Goal: Task Accomplishment & Management: Use online tool/utility

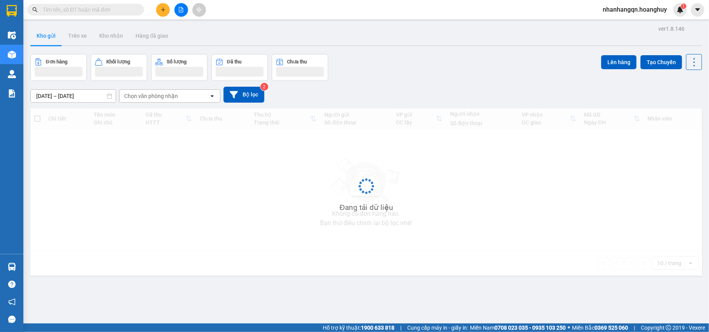
click at [182, 7] on icon "file-add" at bounding box center [180, 9] width 5 height 5
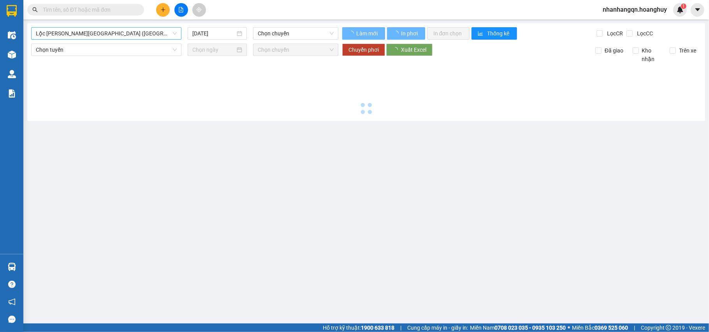
click at [106, 36] on span "Lộc Ninh - Quảng Ngãi (Hàng Hóa)" at bounding box center [106, 34] width 141 height 12
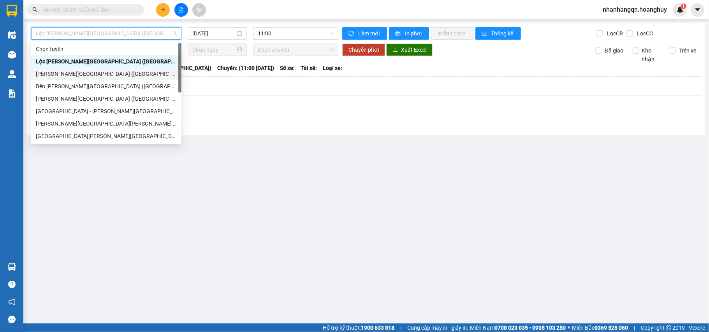
click at [98, 75] on div "Quảng Ngãi - Sài Gòn (Hàng Hoá)" at bounding box center [106, 74] width 141 height 9
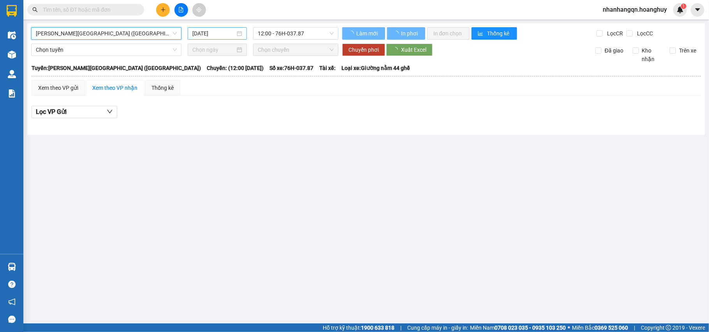
click at [212, 35] on input "14/10/2025" at bounding box center [213, 33] width 43 height 9
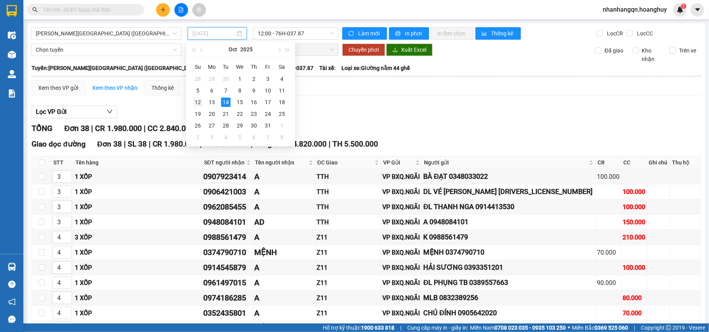
click at [200, 103] on div "12" at bounding box center [197, 102] width 9 height 9
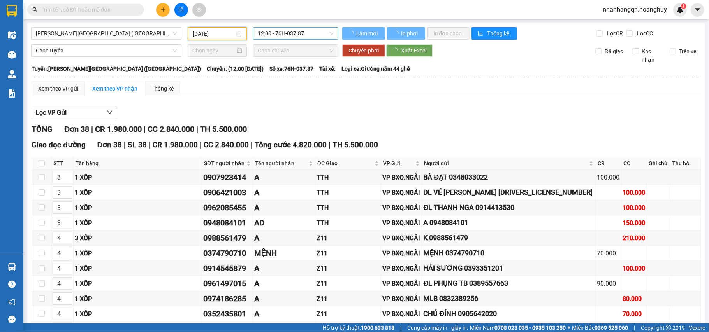
type input "12/10/2025"
click at [293, 33] on span "12:00 - 76H-037.87" at bounding box center [296, 34] width 76 height 12
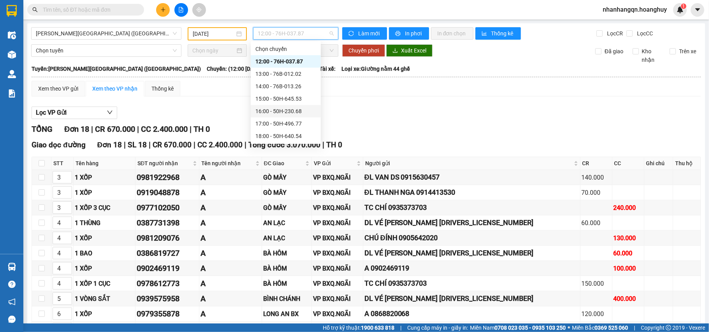
scroll to position [25, 0]
click at [293, 109] on div "18:00 - 50H-640.54" at bounding box center [285, 111] width 61 height 9
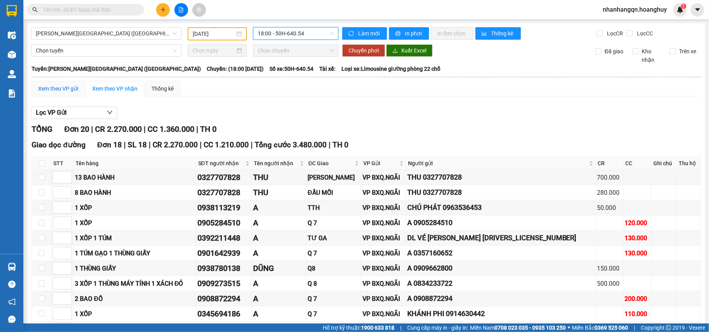
click at [61, 89] on div "Xem theo VP gửi" at bounding box center [58, 88] width 40 height 9
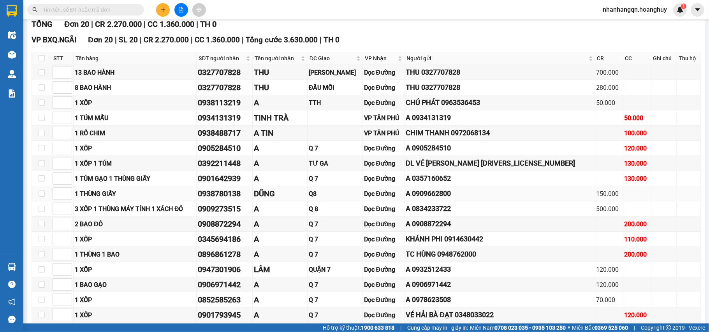
scroll to position [94, 0]
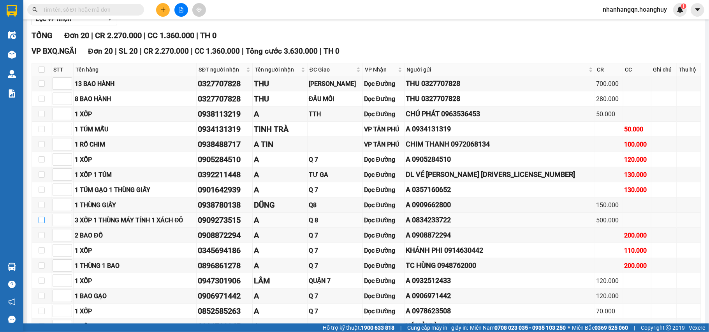
click at [42, 223] on input "checkbox" at bounding box center [42, 220] width 6 height 6
checkbox input "true"
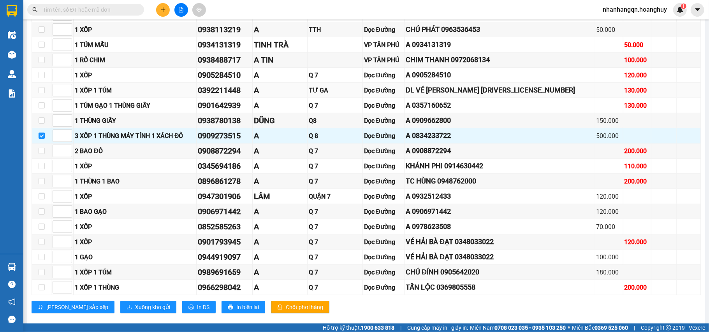
scroll to position [198, 0]
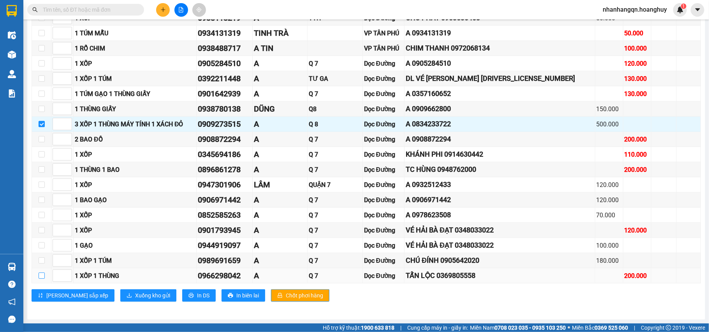
click at [41, 277] on input "checkbox" at bounding box center [42, 276] width 6 height 6
checkbox input "true"
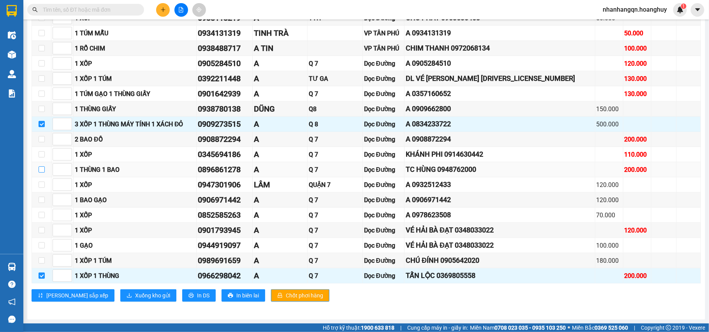
click at [41, 167] on input "checkbox" at bounding box center [42, 170] width 6 height 6
checkbox input "true"
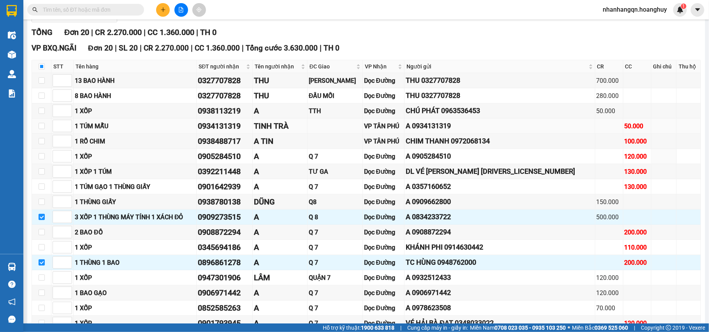
scroll to position [94, 0]
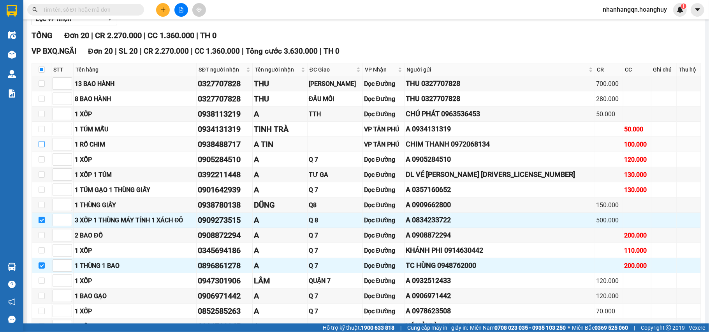
click at [40, 143] on input "checkbox" at bounding box center [42, 144] width 6 height 6
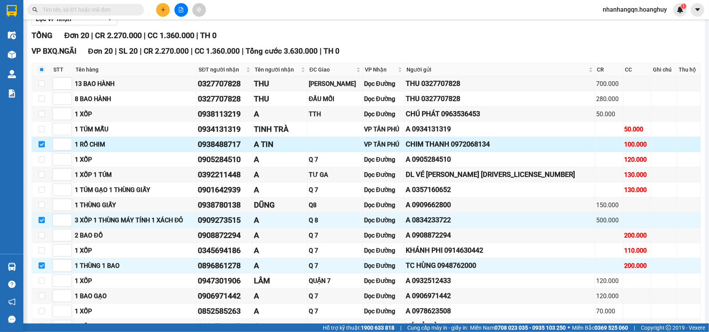
click at [41, 146] on input "checkbox" at bounding box center [42, 144] width 6 height 6
checkbox input "false"
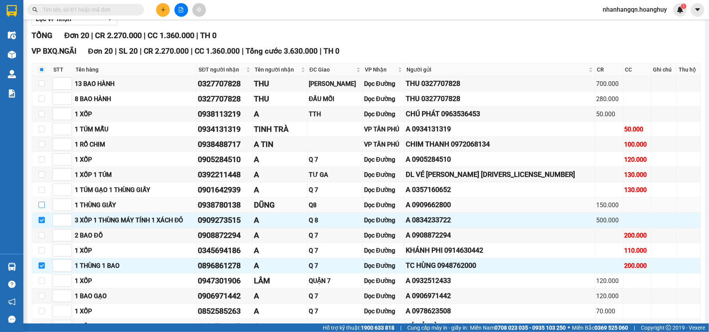
click at [39, 208] on input "checkbox" at bounding box center [42, 205] width 6 height 6
checkbox input "true"
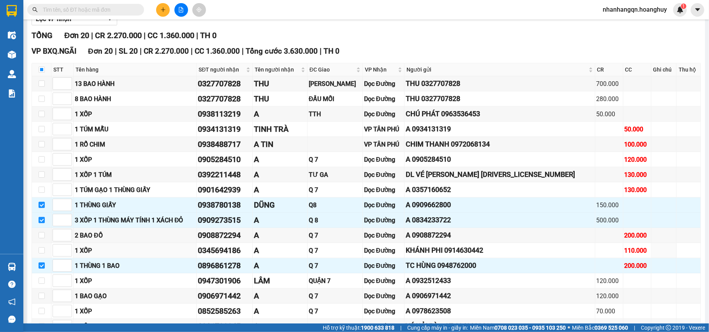
scroll to position [198, 0]
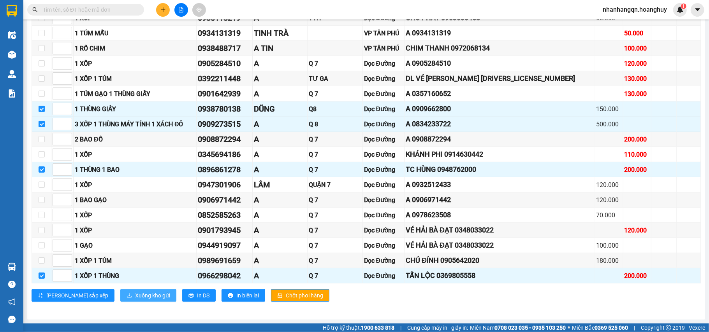
click at [135, 296] on span "Xuống kho gửi" at bounding box center [152, 295] width 35 height 9
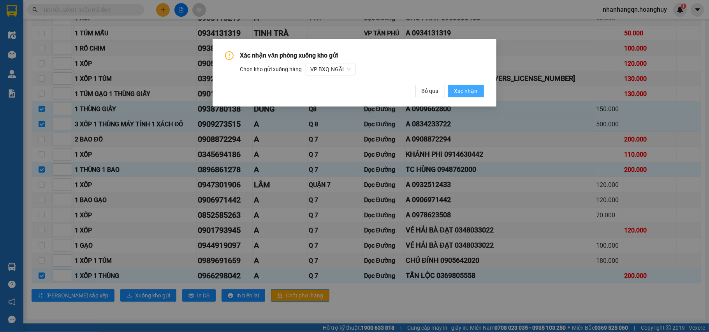
drag, startPoint x: 459, startPoint y: 88, endPoint x: 456, endPoint y: 102, distance: 14.3
click at [459, 89] on span "Xác nhận" at bounding box center [465, 91] width 23 height 9
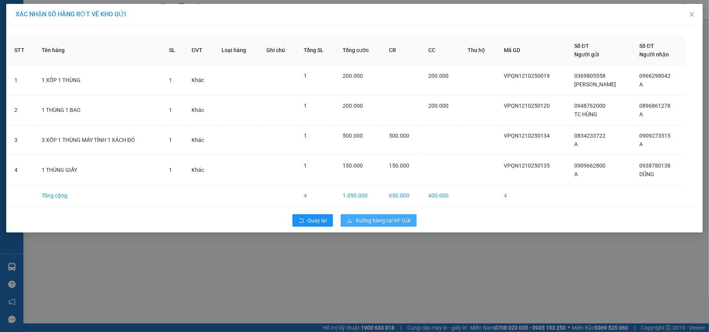
click at [390, 223] on span "Xuống hàng tại VP Gửi" at bounding box center [382, 220] width 55 height 9
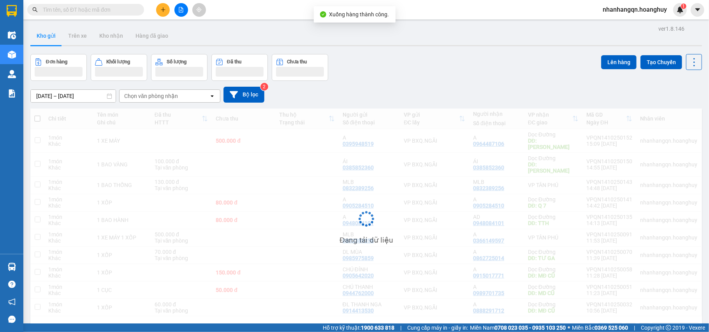
scroll to position [36, 0]
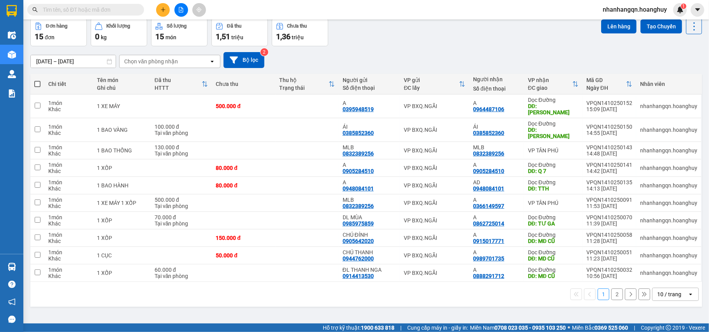
click at [611, 289] on button "2" at bounding box center [617, 295] width 12 height 12
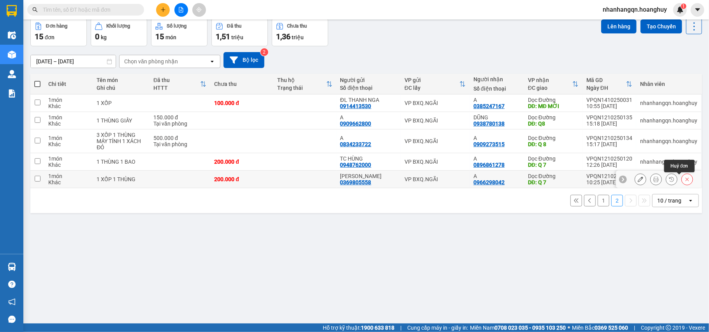
click at [684, 182] on icon at bounding box center [686, 179] width 5 height 5
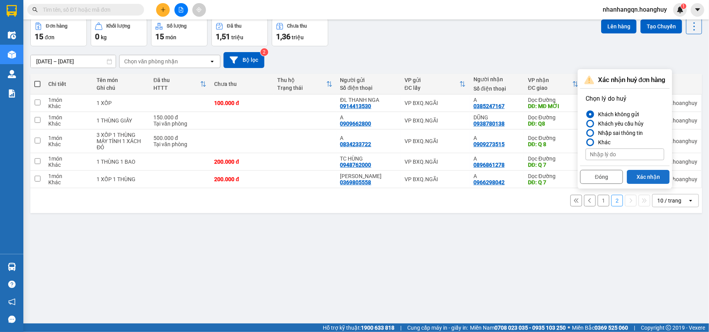
click at [654, 178] on button "Xác nhận" at bounding box center [647, 177] width 43 height 14
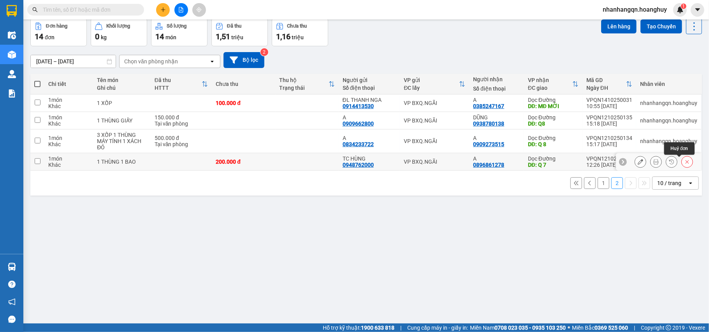
click at [684, 165] on icon at bounding box center [686, 161] width 5 height 5
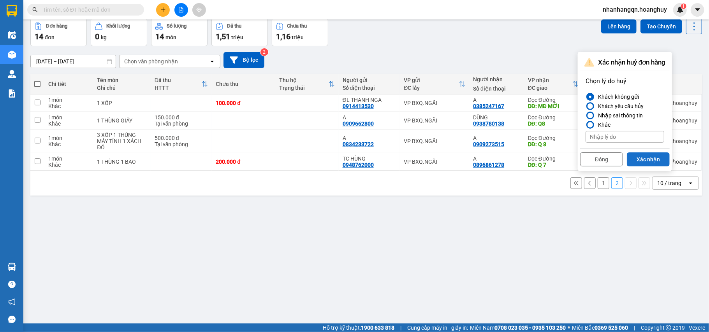
click at [652, 161] on button "Xác nhận" at bounding box center [647, 160] width 43 height 14
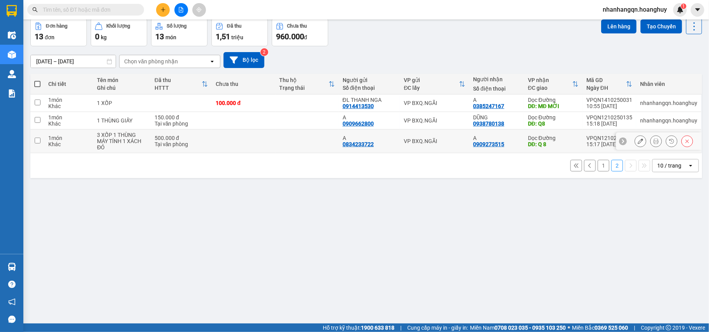
click at [684, 142] on icon at bounding box center [686, 141] width 5 height 5
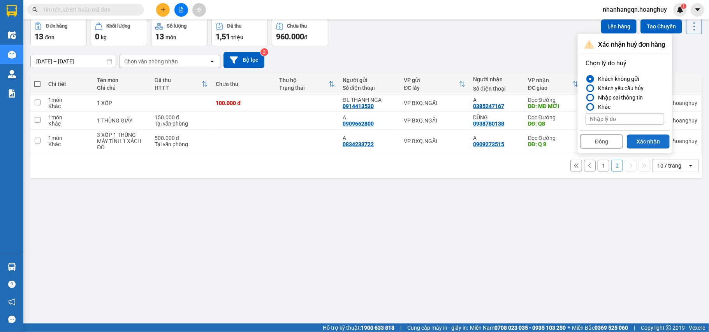
click at [655, 142] on button "Xác nhận" at bounding box center [647, 142] width 43 height 14
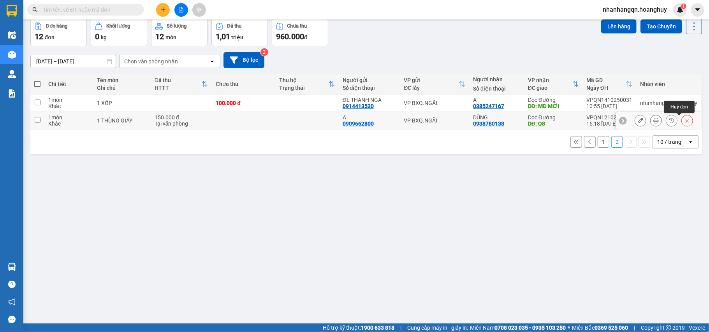
click at [684, 122] on icon at bounding box center [686, 120] width 5 height 5
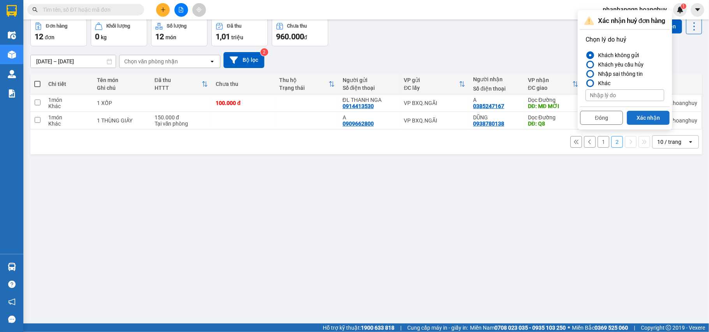
click at [653, 118] on button "Xác nhận" at bounding box center [647, 118] width 43 height 14
